Goal: Navigation & Orientation: Find specific page/section

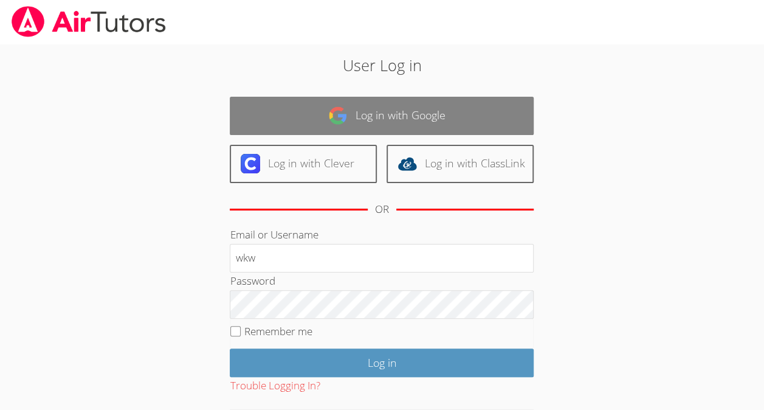
type input "wkw"
click at [437, 118] on link "Log in with Google" at bounding box center [382, 116] width 304 height 38
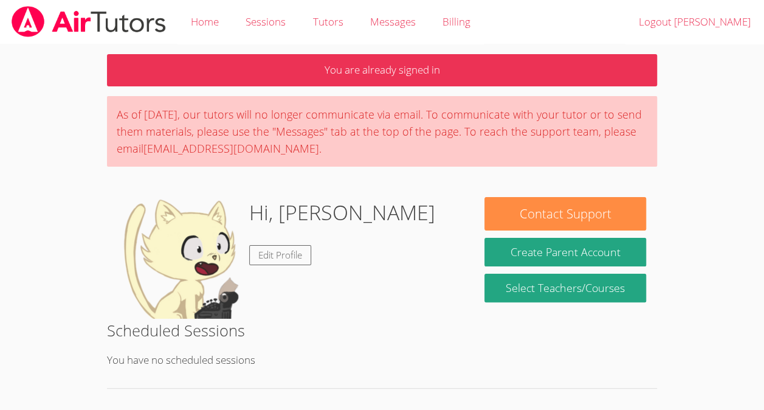
click at [284, 271] on div "Hi, [PERSON_NAME] Edit Profile" at bounding box center [342, 258] width 186 height 122
click at [282, 258] on link "Edit Profile" at bounding box center [280, 255] width 62 height 20
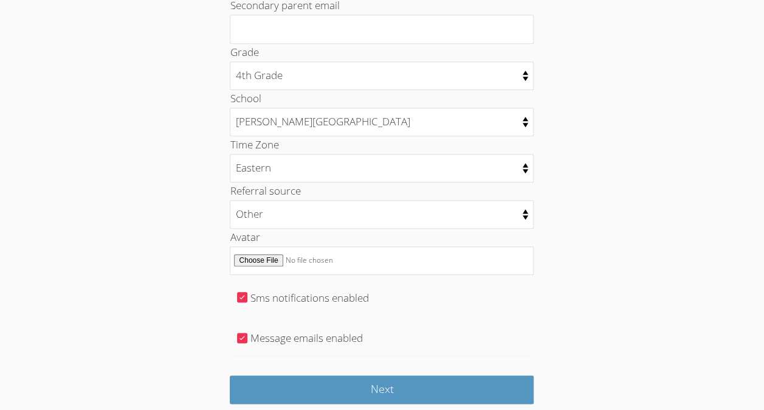
scroll to position [554, 0]
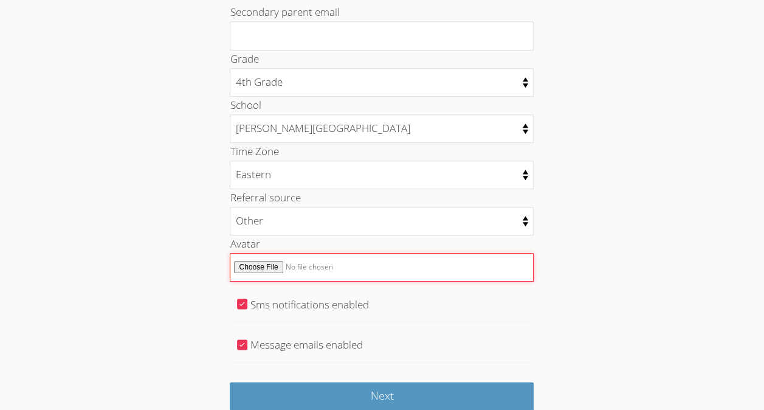
click at [270, 267] on input "Avatar" at bounding box center [382, 267] width 304 height 29
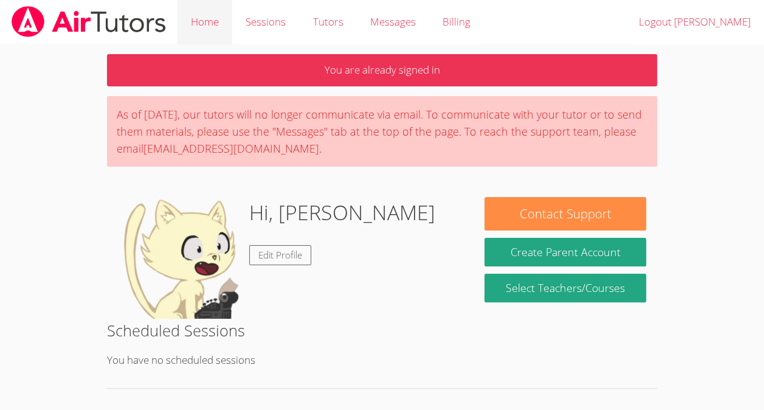
click at [205, 19] on link "Home" at bounding box center [204, 22] width 55 height 44
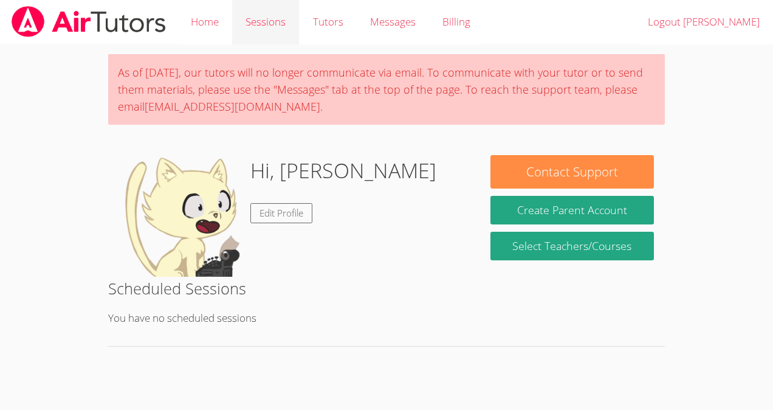
click at [260, 21] on link "Sessions" at bounding box center [265, 22] width 67 height 44
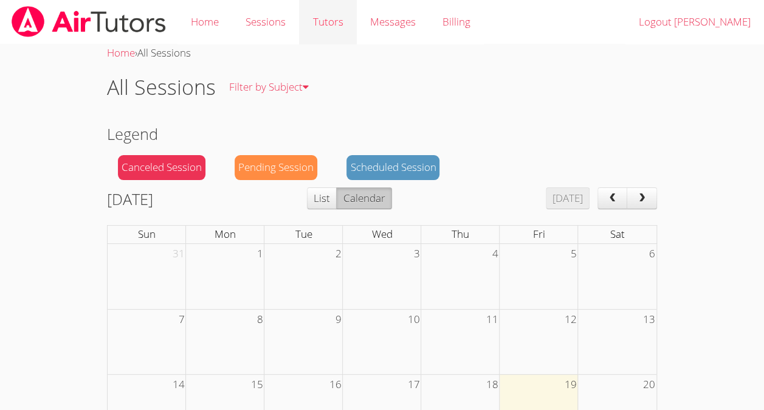
click at [329, 30] on link "Tutors" at bounding box center [327, 22] width 57 height 44
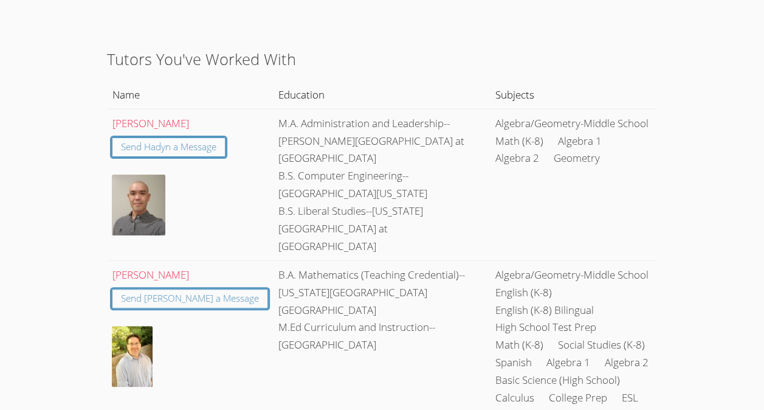
scroll to position [104, 0]
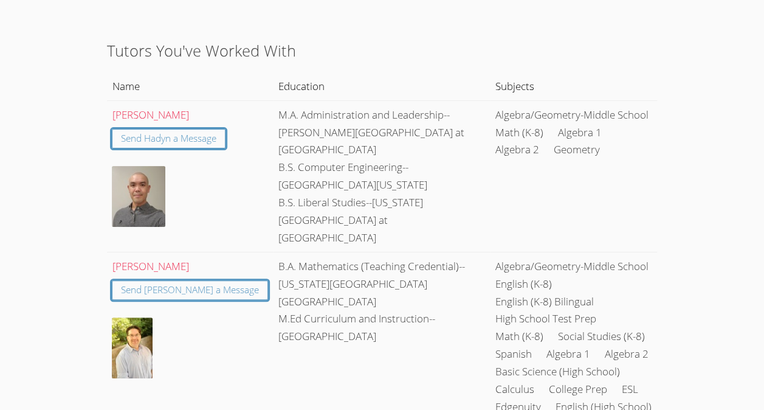
click at [128, 204] on img at bounding box center [138, 196] width 53 height 61
click at [164, 171] on img at bounding box center [138, 196] width 53 height 61
click at [139, 131] on link "Send Hadyn a Message" at bounding box center [169, 139] width 114 height 20
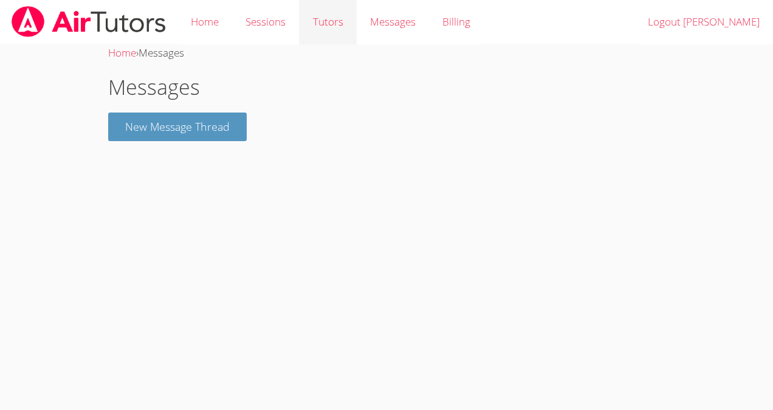
click at [337, 18] on link "Tutors" at bounding box center [327, 22] width 57 height 44
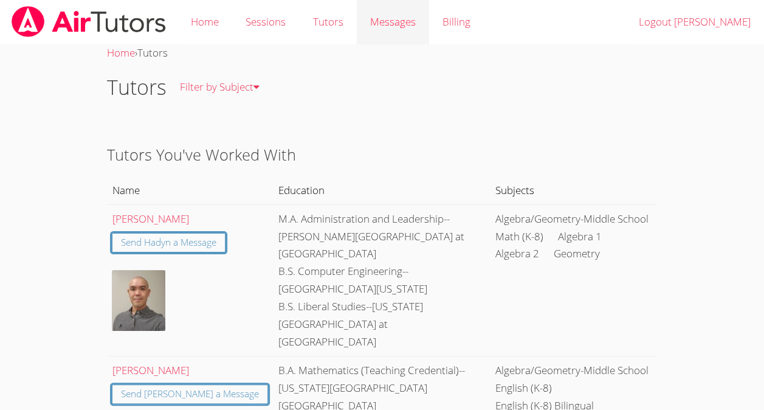
click at [395, 24] on span "Messages" at bounding box center [393, 22] width 46 height 14
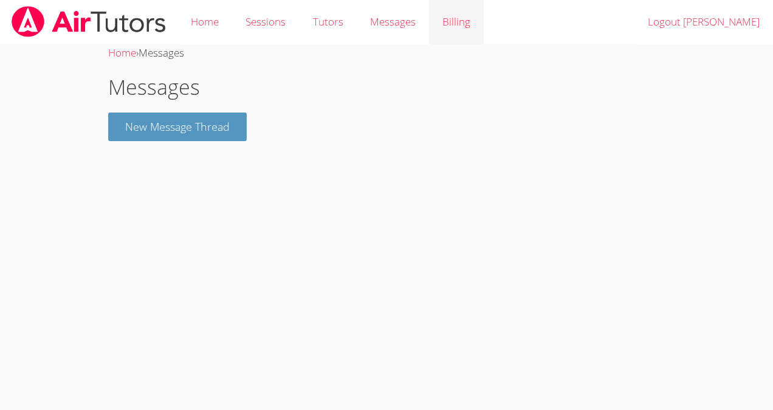
click at [461, 22] on link "Billing" at bounding box center [456, 22] width 55 height 44
